Goal: Navigation & Orientation: Understand site structure

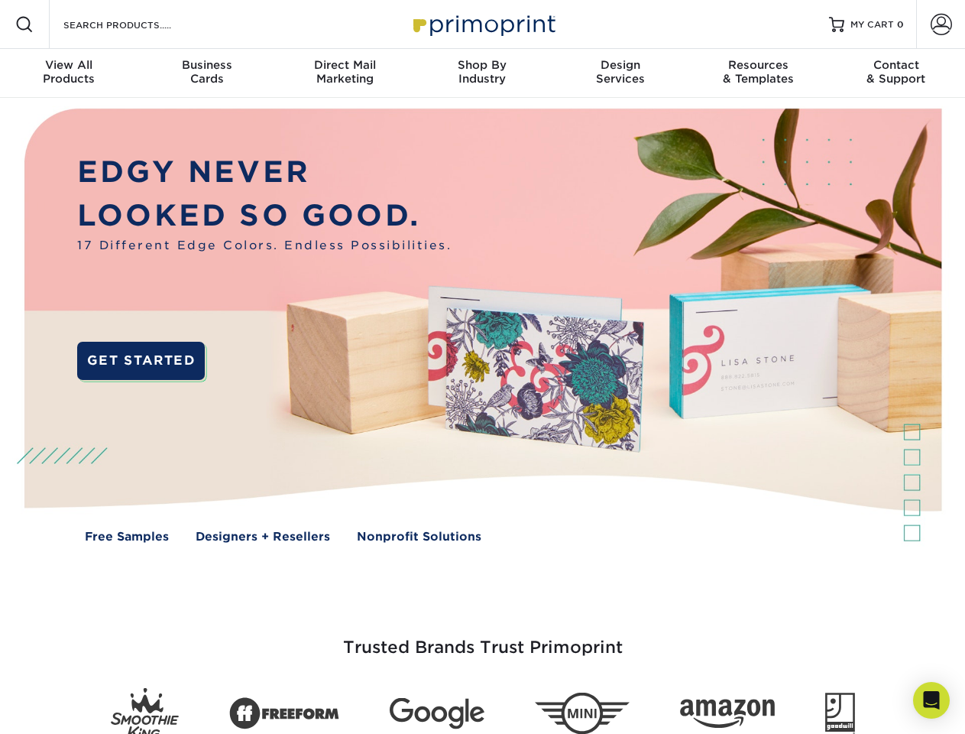
click at [482, 367] on img at bounding box center [482, 337] width 955 height 478
click at [24, 24] on span at bounding box center [24, 24] width 18 height 18
click at [941, 24] on span at bounding box center [941, 24] width 21 height 21
click at [69, 73] on div "View All Products" at bounding box center [69, 72] width 138 height 28
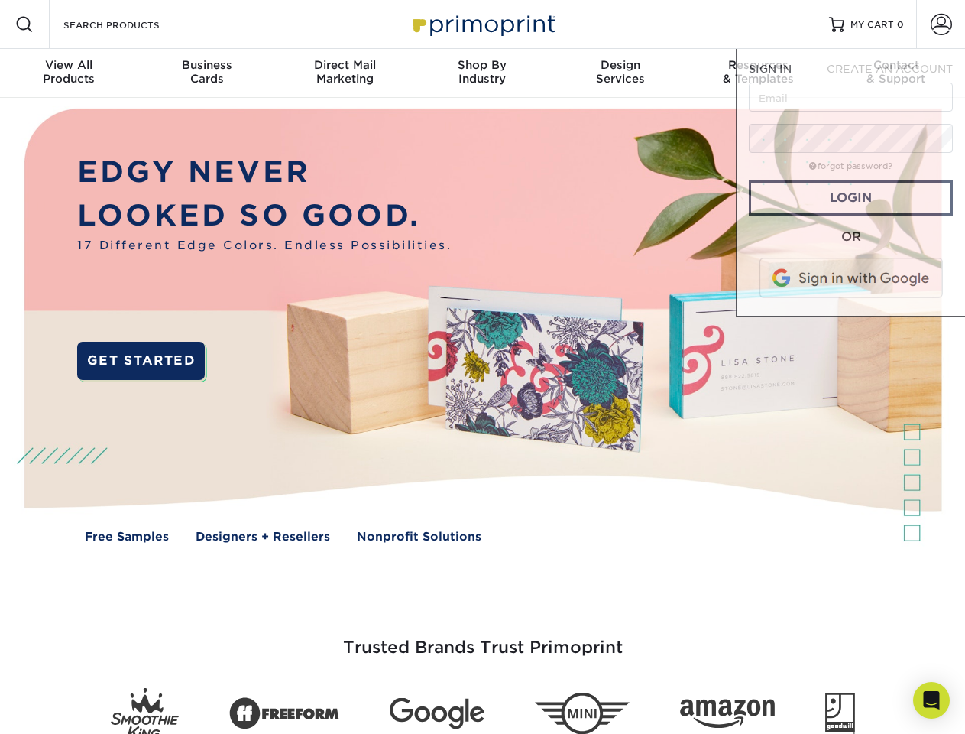
click at [206, 73] on div "Business Cards" at bounding box center [207, 72] width 138 height 28
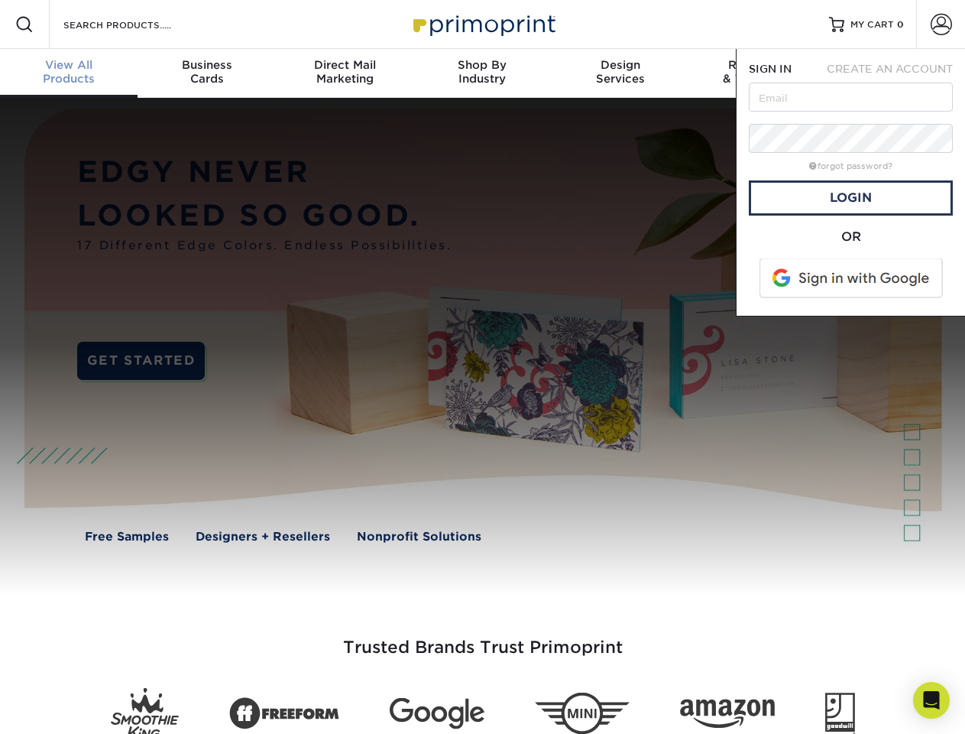
click at [345, 73] on div "Direct Mail Marketing" at bounding box center [345, 72] width 138 height 28
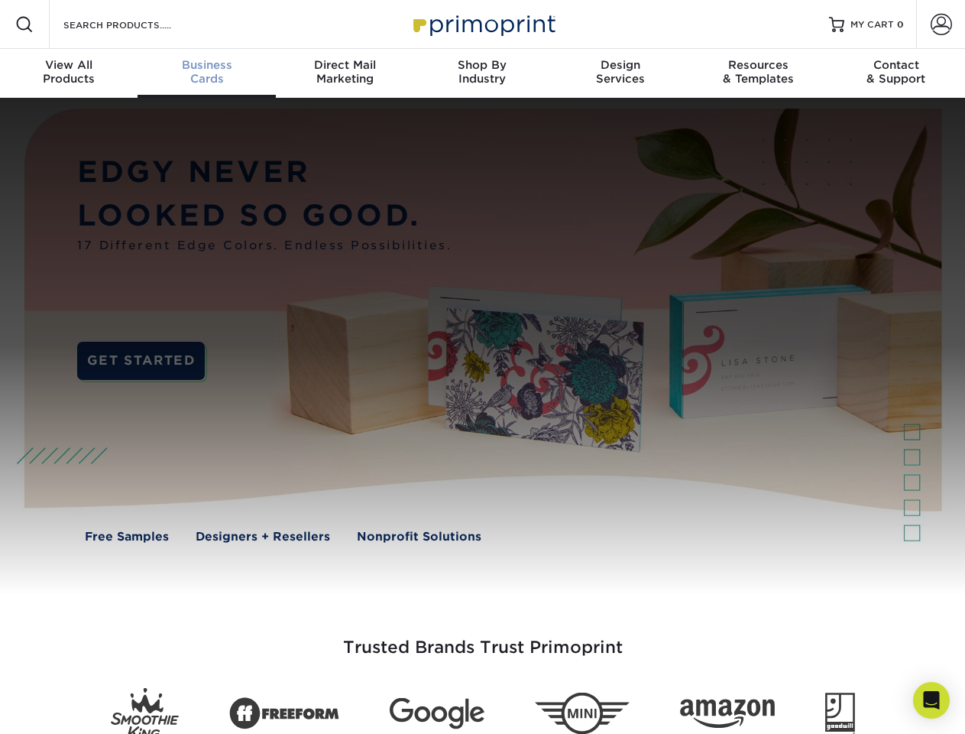
click at [482, 73] on div "Shop By Industry" at bounding box center [482, 72] width 138 height 28
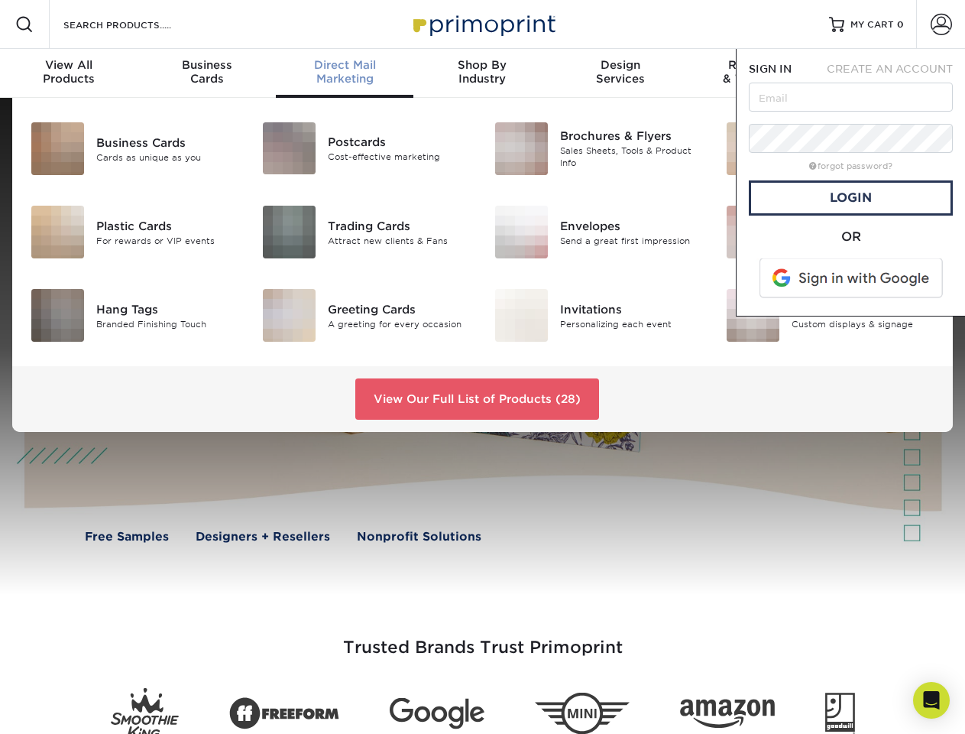
click at [621, 73] on div "Design Services" at bounding box center [621, 72] width 138 height 28
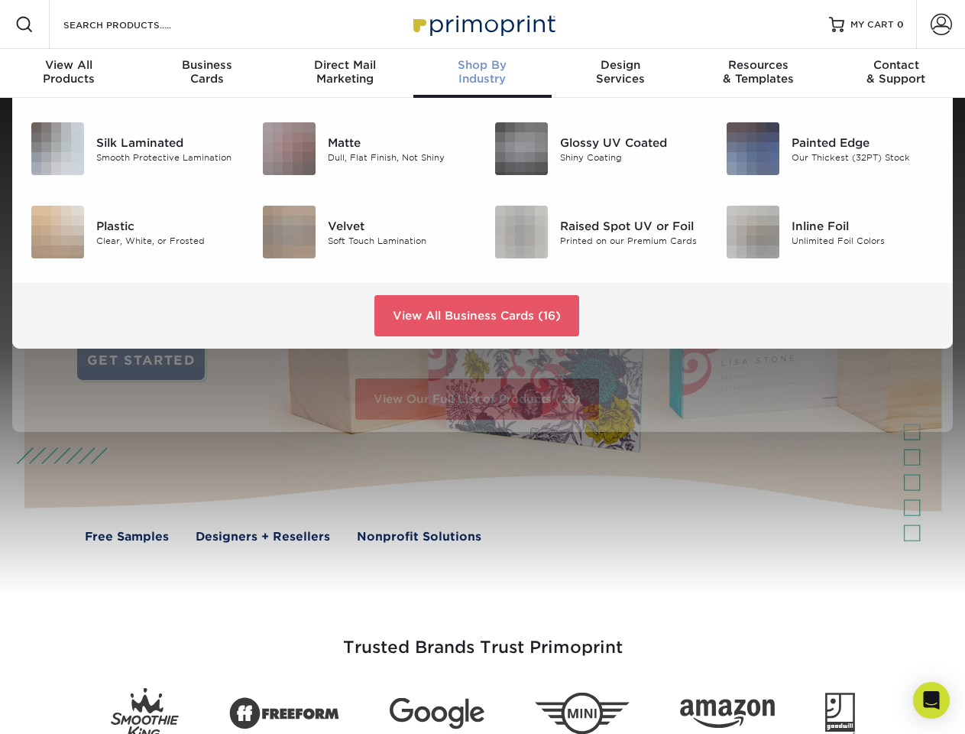
click at [758, 73] on span "SIGN IN" at bounding box center [770, 69] width 43 height 12
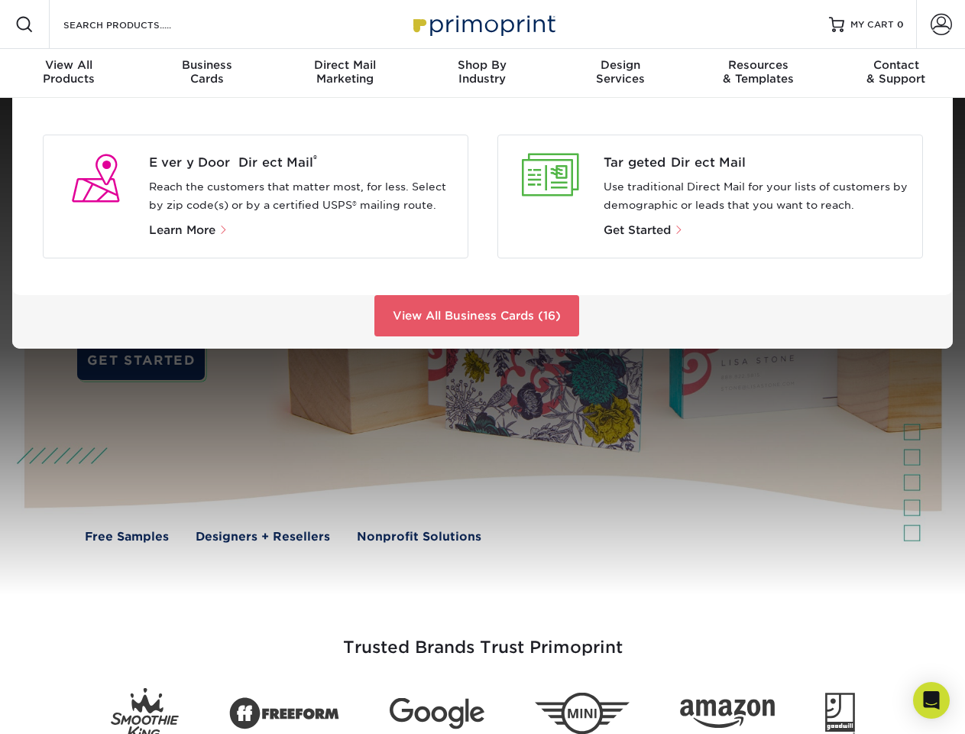
click at [896, 73] on span "CREATE AN ACCOUNT" at bounding box center [890, 69] width 126 height 12
